Goal: Entertainment & Leisure: Consume media (video, audio)

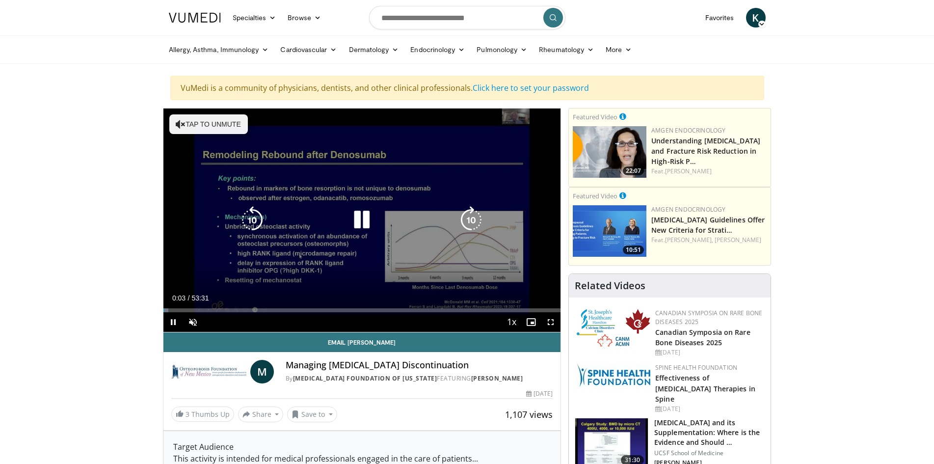
click at [213, 123] on button "Tap to unmute" at bounding box center [208, 124] width 79 height 20
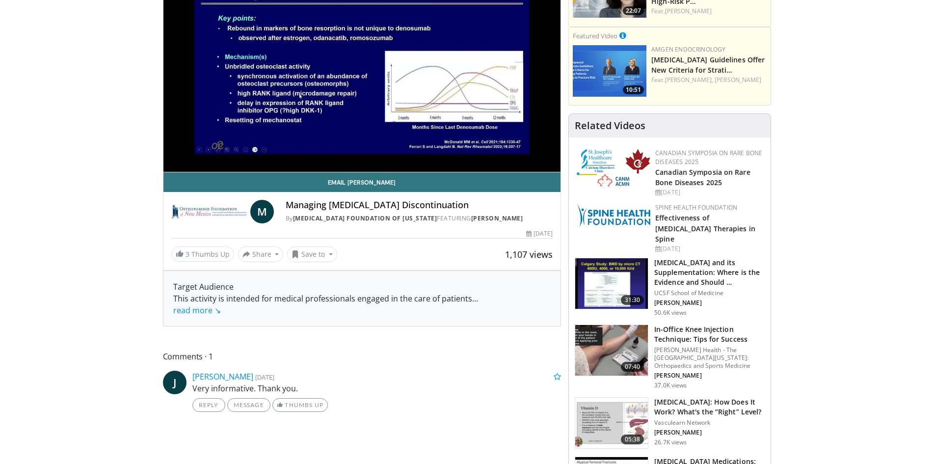
scroll to position [172, 0]
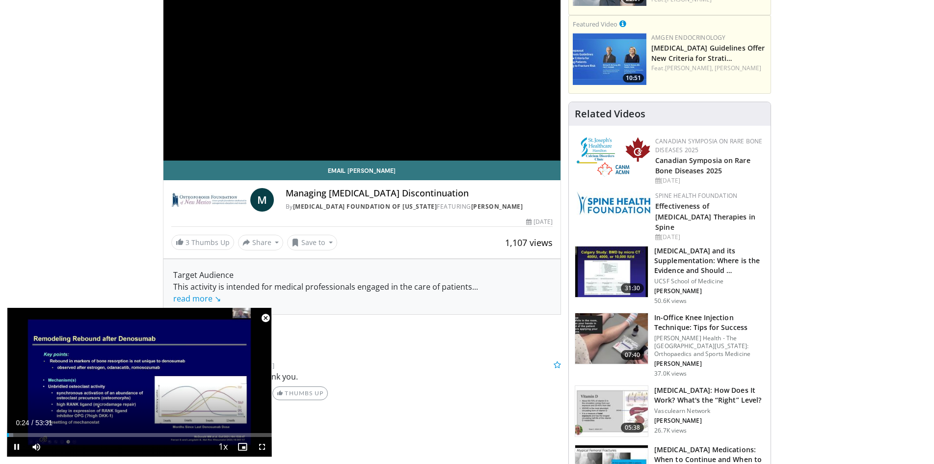
click at [268, 316] on span "Video Player" at bounding box center [266, 318] width 20 height 20
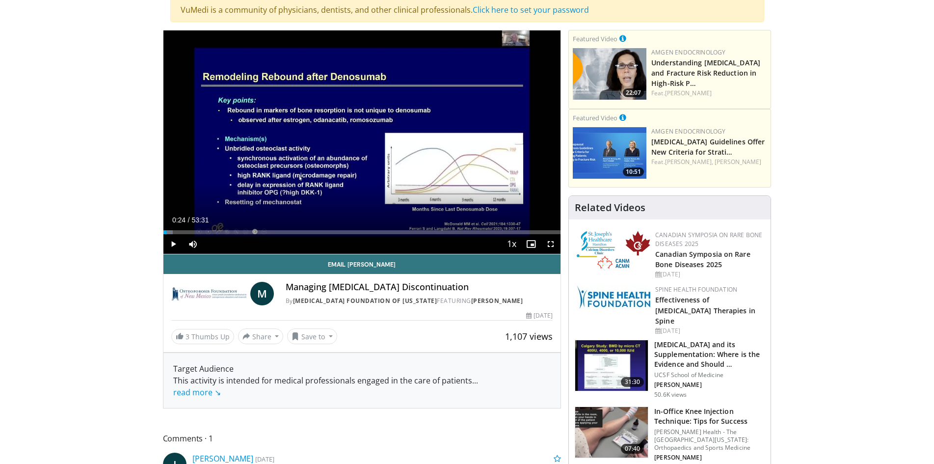
scroll to position [0, 0]
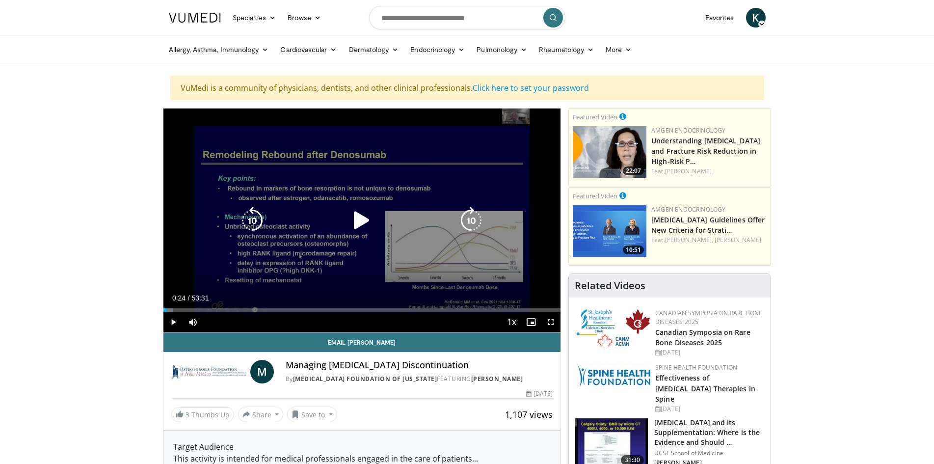
click at [357, 222] on icon "Video Player" at bounding box center [361, 220] width 27 height 27
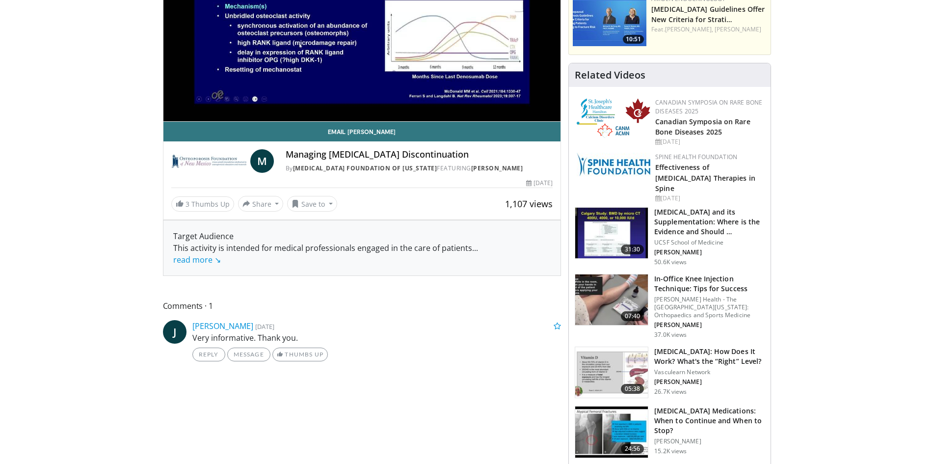
scroll to position [215, 0]
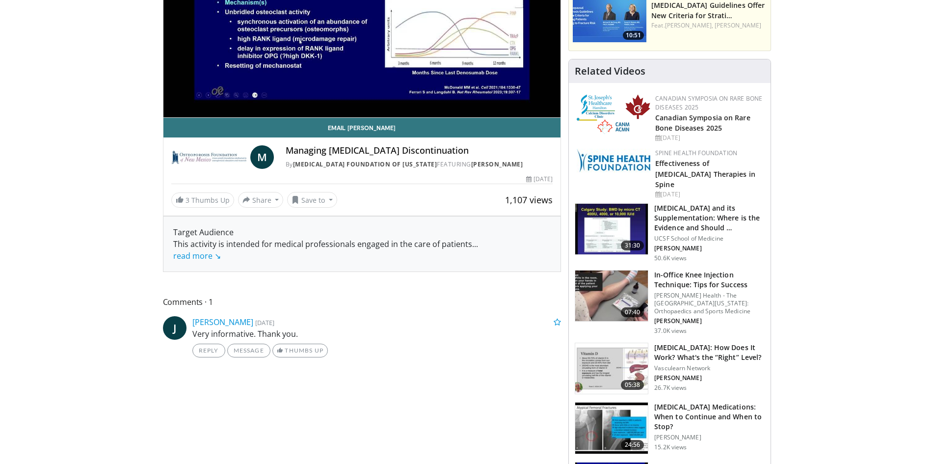
drag, startPoint x: 868, startPoint y: 128, endPoint x: 868, endPoint y: 121, distance: 6.4
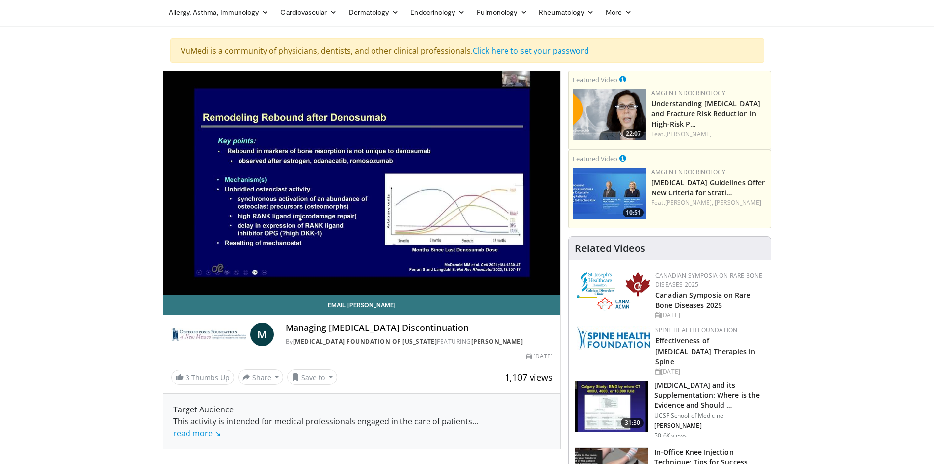
scroll to position [33, 0]
